Goal: Information Seeking & Learning: Learn about a topic

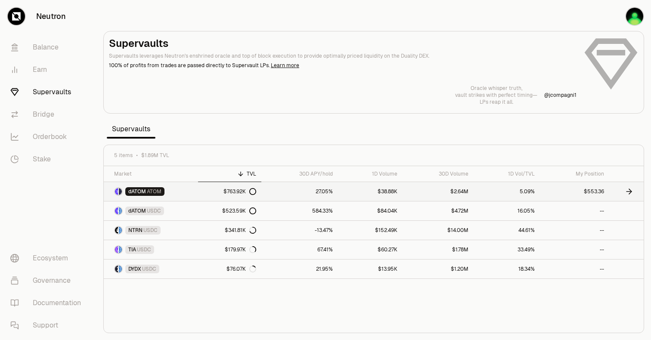
click at [203, 192] on link "$763.92K" at bounding box center [229, 191] width 63 height 19
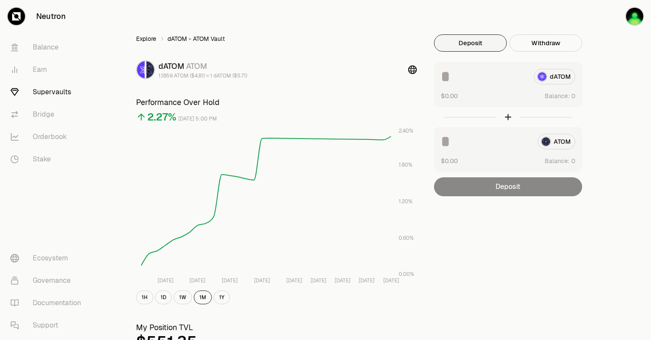
click at [142, 38] on link "Explore" at bounding box center [146, 38] width 20 height 9
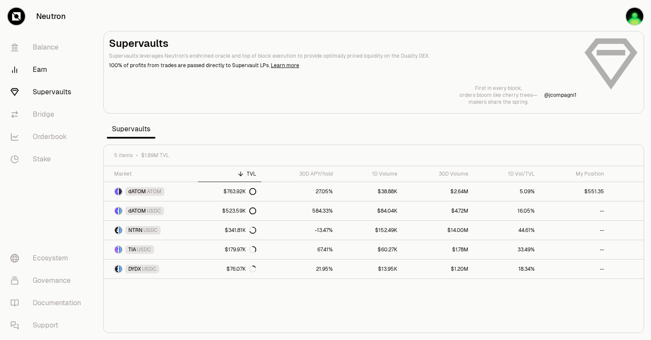
click at [39, 72] on link "Earn" at bounding box center [48, 70] width 90 height 22
